Goal: Transaction & Acquisition: Obtain resource

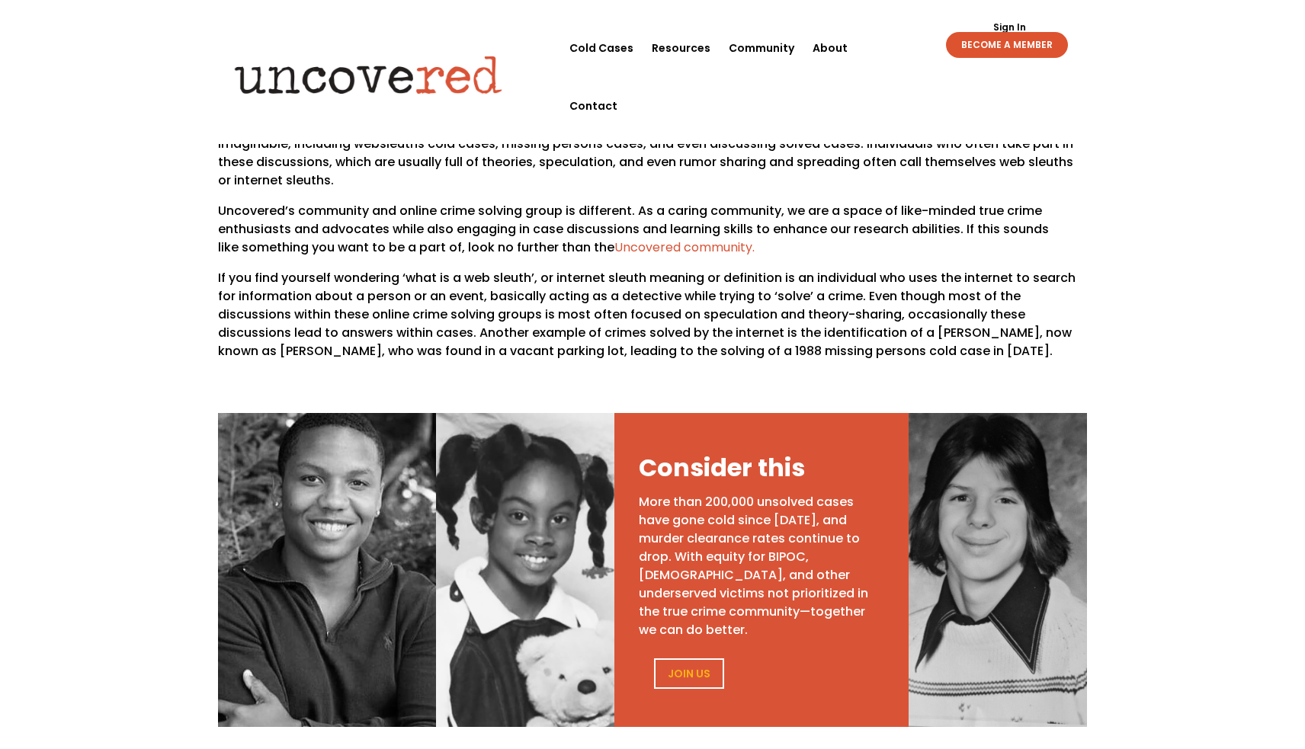
scroll to position [408, 0]
click at [676, 52] on link "Resources" at bounding box center [681, 48] width 59 height 58
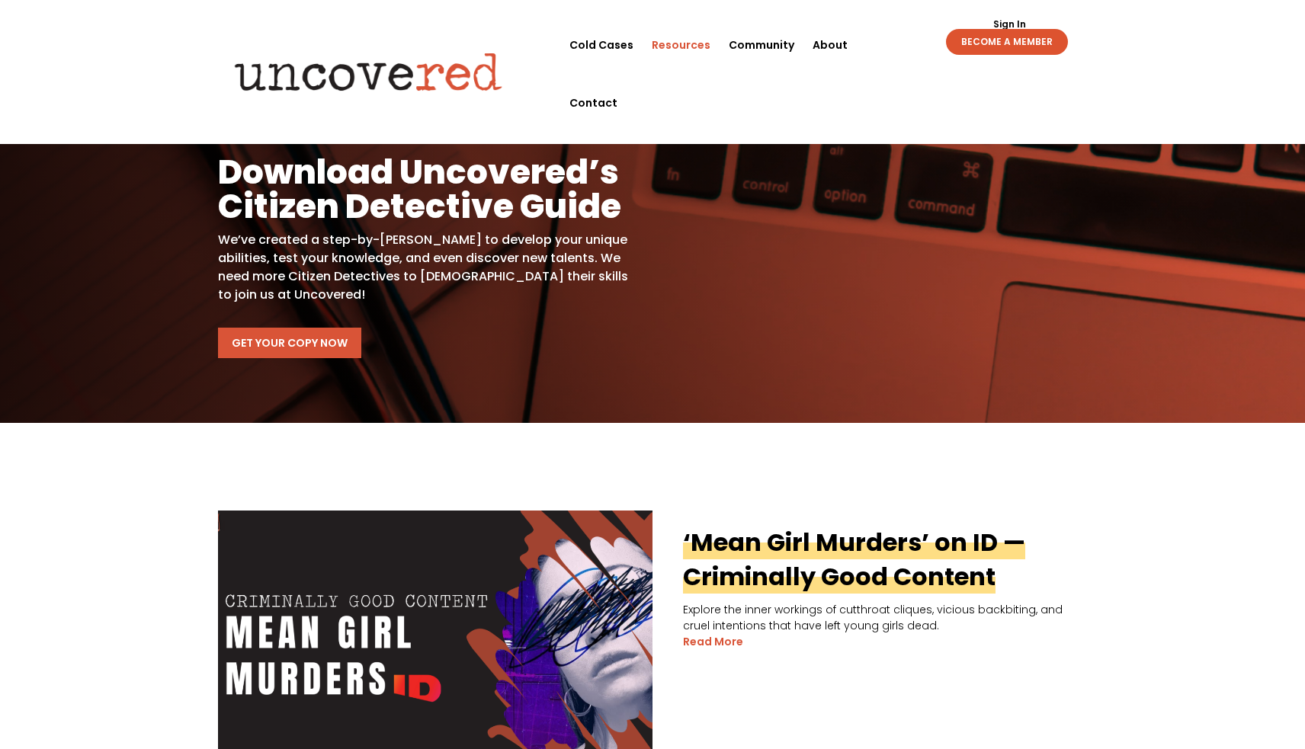
click at [253, 351] on link "Get Your Copy Now" at bounding box center [289, 343] width 143 height 30
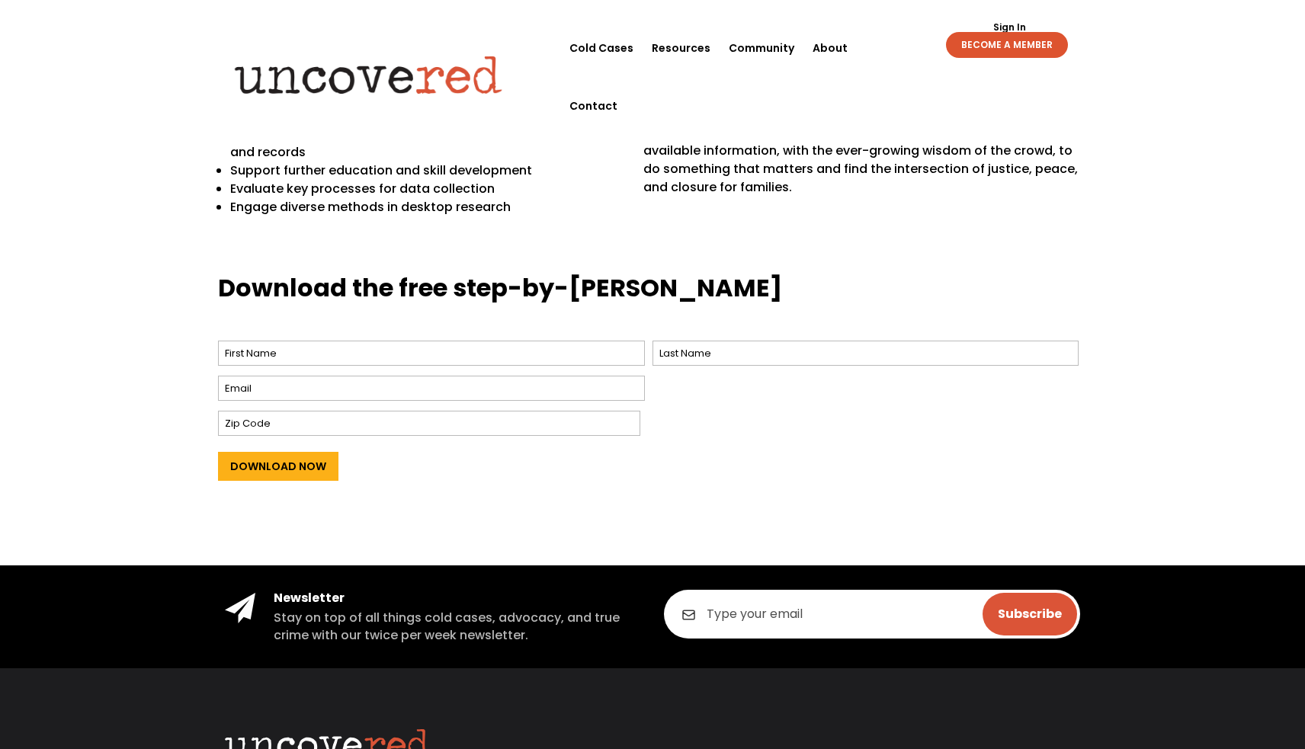
scroll to position [526, 0]
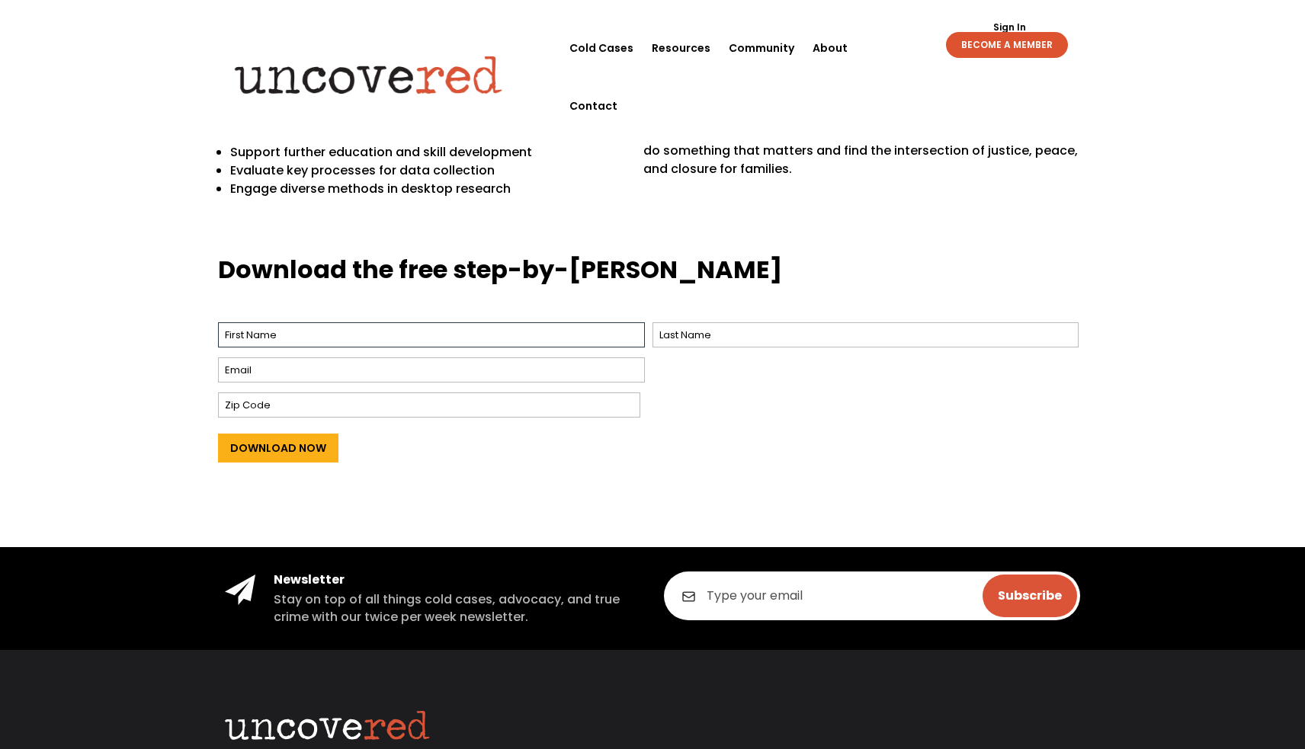
click at [467, 325] on input "First" at bounding box center [431, 334] width 427 height 25
type input "Steven"
type input "Bonetti"
type input "s"
type input "steven.bonetti@gmail.com"
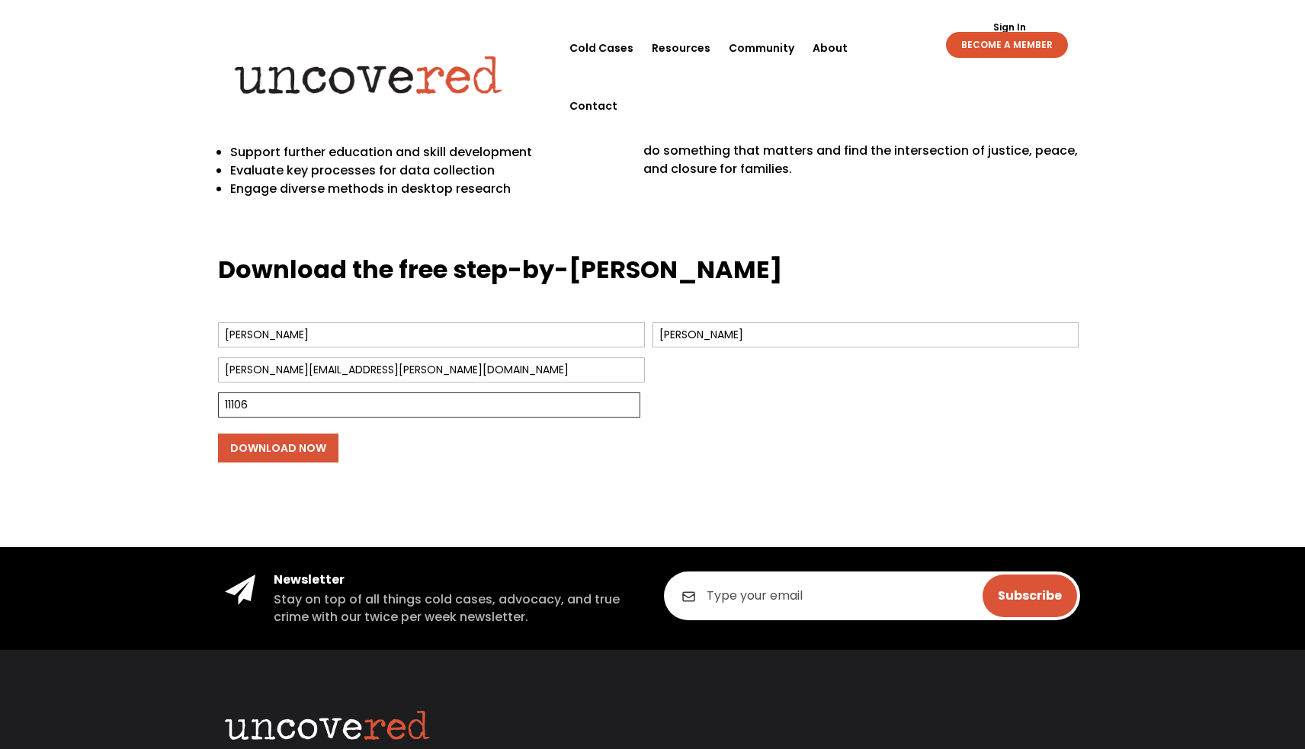
type input "11106"
click at [303, 445] on input "Download Now" at bounding box center [278, 448] width 120 height 29
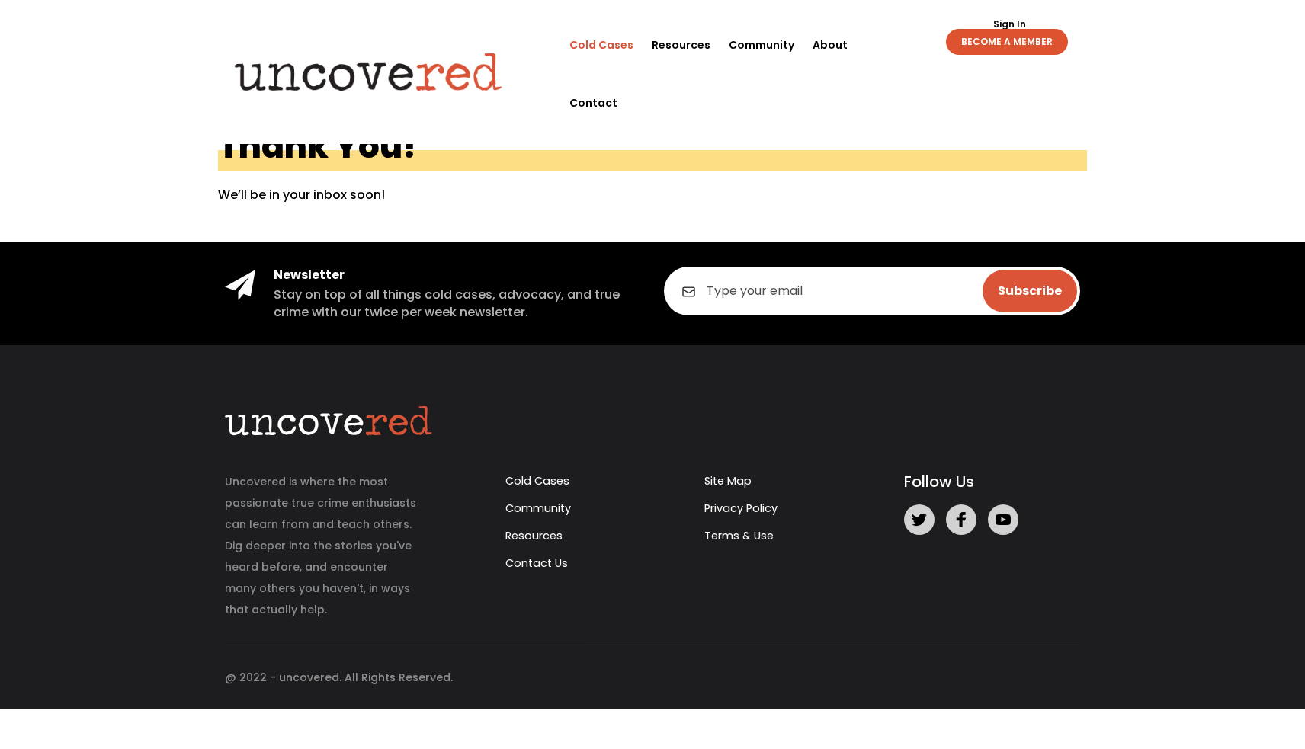
click at [619, 47] on link "Cold Cases" at bounding box center [601, 45] width 64 height 58
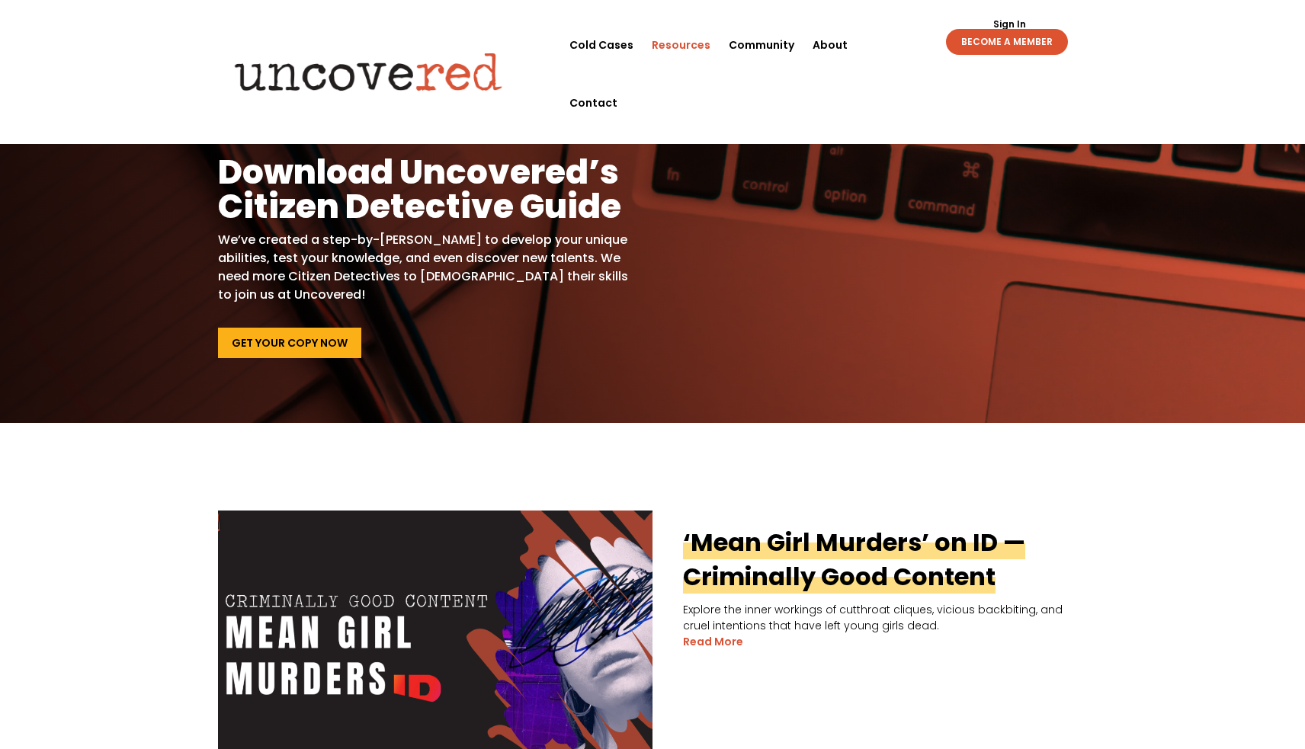
click at [687, 50] on link "Resources" at bounding box center [681, 45] width 59 height 58
click at [503, 42] on img at bounding box center [368, 71] width 293 height 59
